Goal: Information Seeking & Learning: Learn about a topic

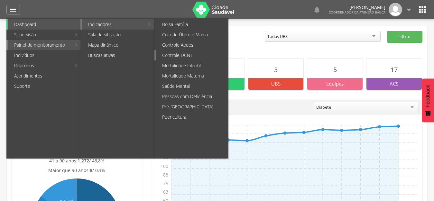
click at [188, 52] on link "Controle DCNT" at bounding box center [192, 55] width 72 height 10
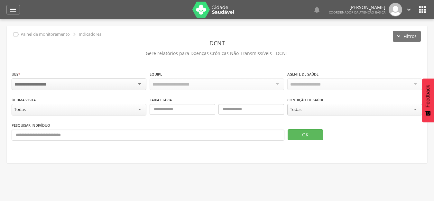
click at [34, 109] on div "Todas" at bounding box center [79, 110] width 135 height 12
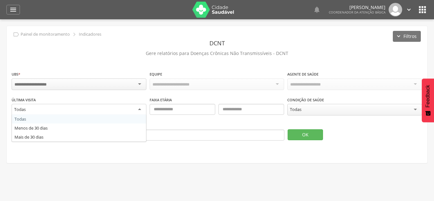
click at [318, 106] on div "Todas" at bounding box center [354, 110] width 135 height 12
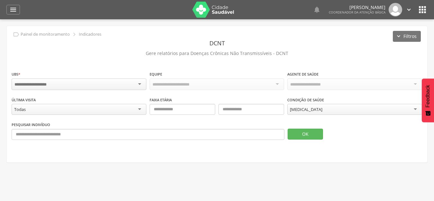
click at [46, 88] on div at bounding box center [79, 84] width 135 height 12
click at [173, 82] on div "Todas Equipes" at bounding box center [166, 84] width 28 height 6
click at [311, 137] on button "OK" at bounding box center [305, 133] width 35 height 11
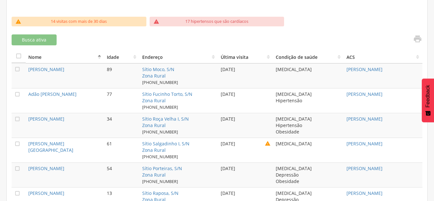
scroll to position [193, 0]
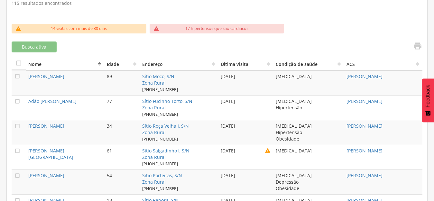
drag, startPoint x: 245, startPoint y: 76, endPoint x: 215, endPoint y: 77, distance: 30.6
click at [215, 77] on tr " [PERSON_NAME] [STREET_ADDRESS] [PHONE_NUMBER] [DATE] [MEDICAL_DATA] [PERSON_N…" at bounding box center [217, 82] width 411 height 25
click at [200, 75] on td "Sítio Moco, S/N Zona Rural [PHONE_NUMBER]" at bounding box center [179, 82] width 78 height 25
drag, startPoint x: 301, startPoint y: 152, endPoint x: 264, endPoint y: 153, distance: 37.3
click at [264, 153] on tr " [PERSON_NAME] [STREET_ADDRESS] [PHONE_NUMBER] [DATE]  [MEDICAL_DATA] [PERSON…" at bounding box center [217, 157] width 411 height 25
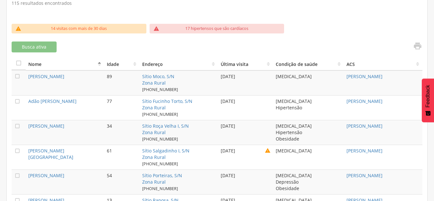
click at [284, 135] on td "[MEDICAL_DATA] Hipertensão Obesidade" at bounding box center [308, 132] width 71 height 25
click at [227, 76] on div "[DATE]" at bounding box center [246, 76] width 50 height 6
drag, startPoint x: 248, startPoint y: 102, endPoint x: 217, endPoint y: 102, distance: 30.2
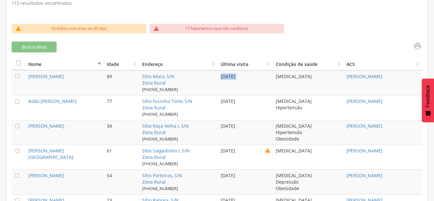
click at [217, 102] on tr " Adão [PERSON_NAME] 77 Sítio [PERSON_NAME], S/N Zona Rural [PHONE_NUMBER] [DAT…" at bounding box center [217, 107] width 411 height 25
